Goal: Task Accomplishment & Management: Manage account settings

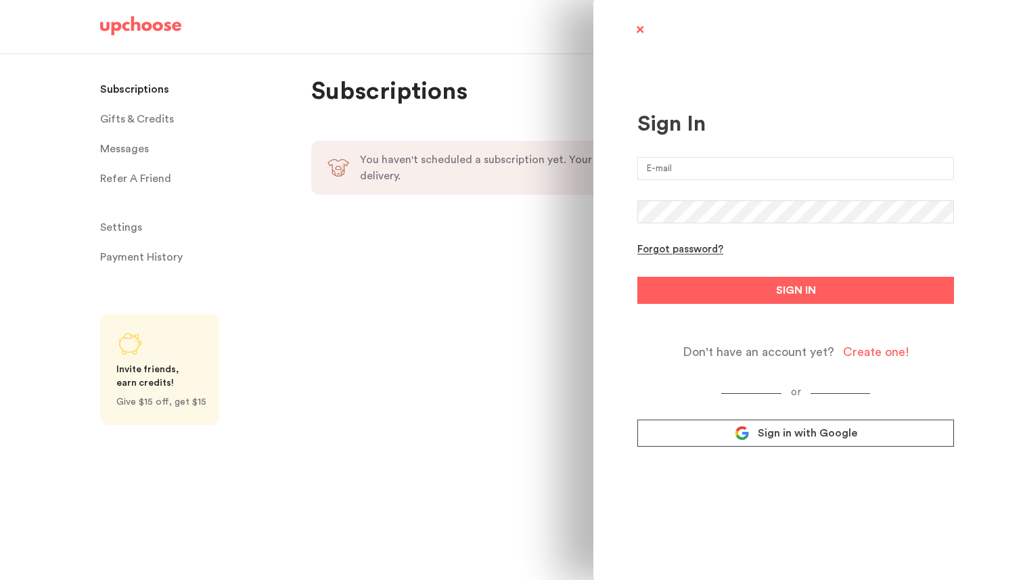
click at [694, 169] on input "email" at bounding box center [795, 168] width 317 height 23
type input "vishnupg2@gmail.com"
click at [933, 579] on com-1password-button at bounding box center [511, 580] width 1023 height 0
